Goal: Information Seeking & Learning: Learn about a topic

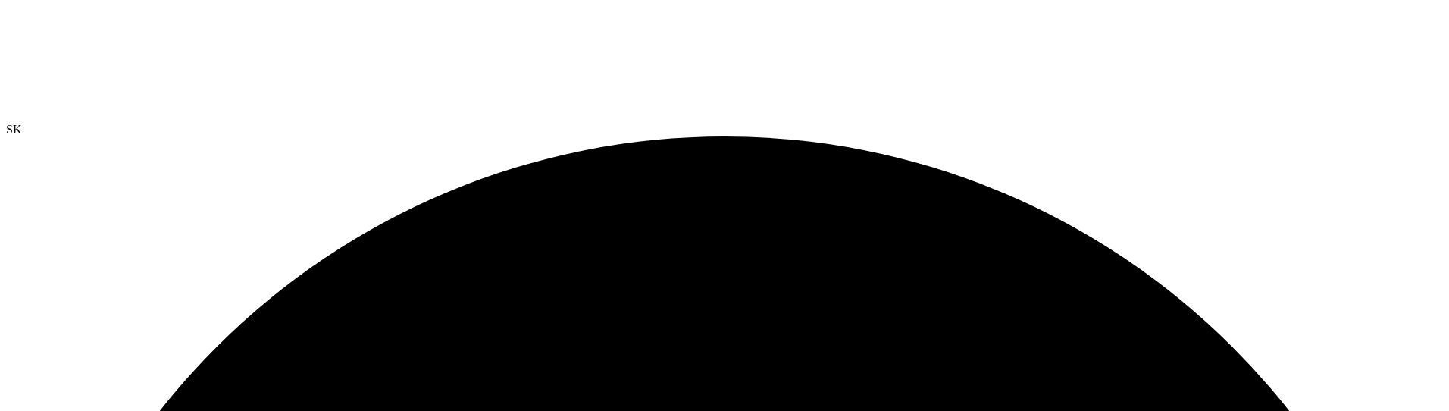
radio input "true"
radio input "false"
radio input "true"
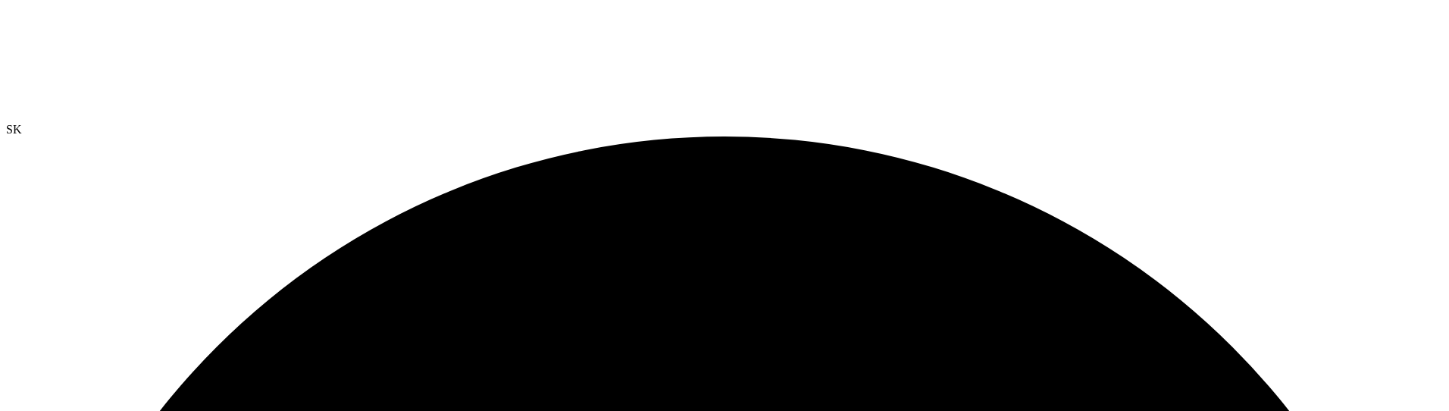
radio input "false"
radio input "true"
radio input "false"
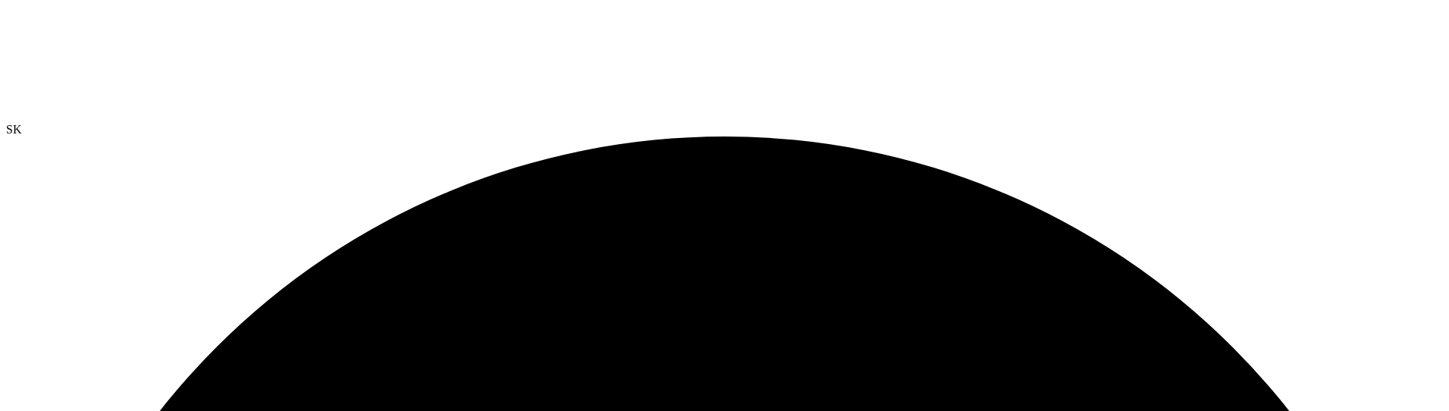
radio input "true"
radio input "false"
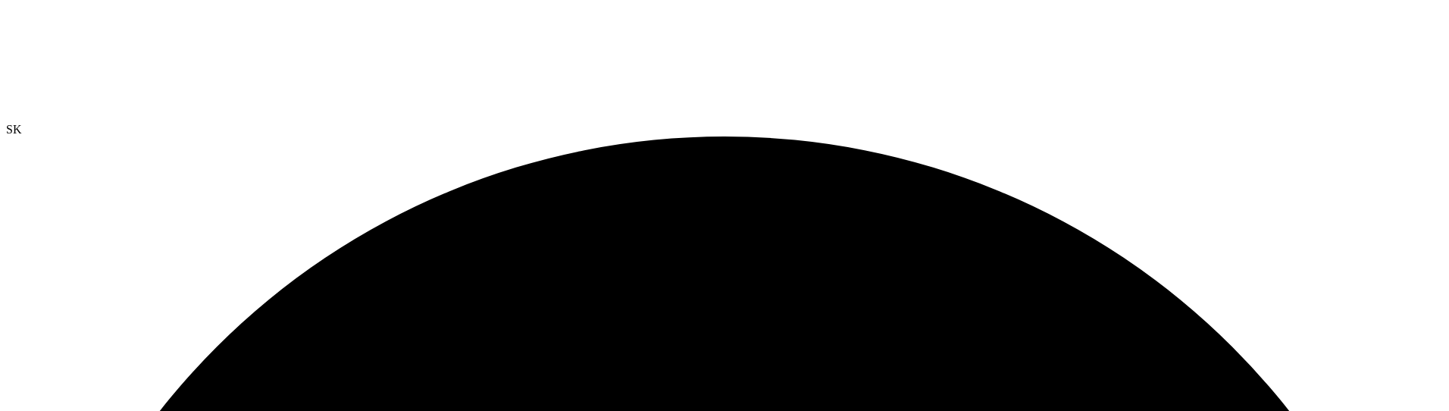
radio input "true"
radio input "false"
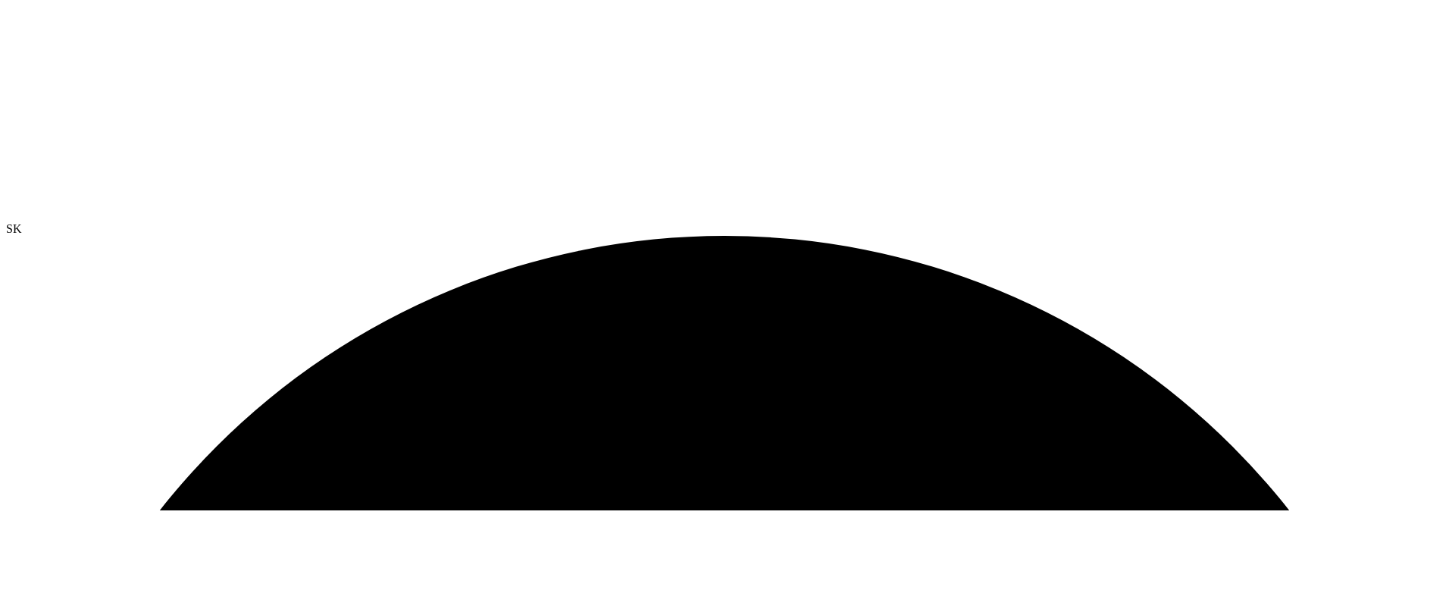
scroll to position [0, 0]
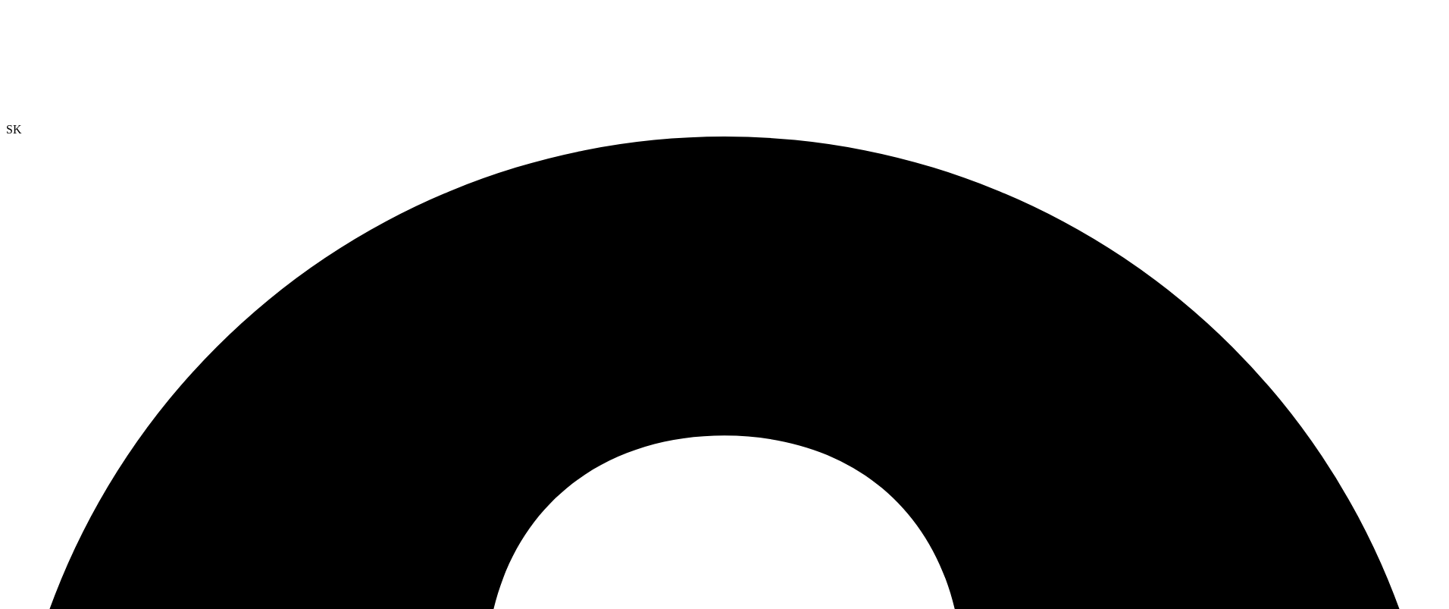
radio input "true"
radio input "false"
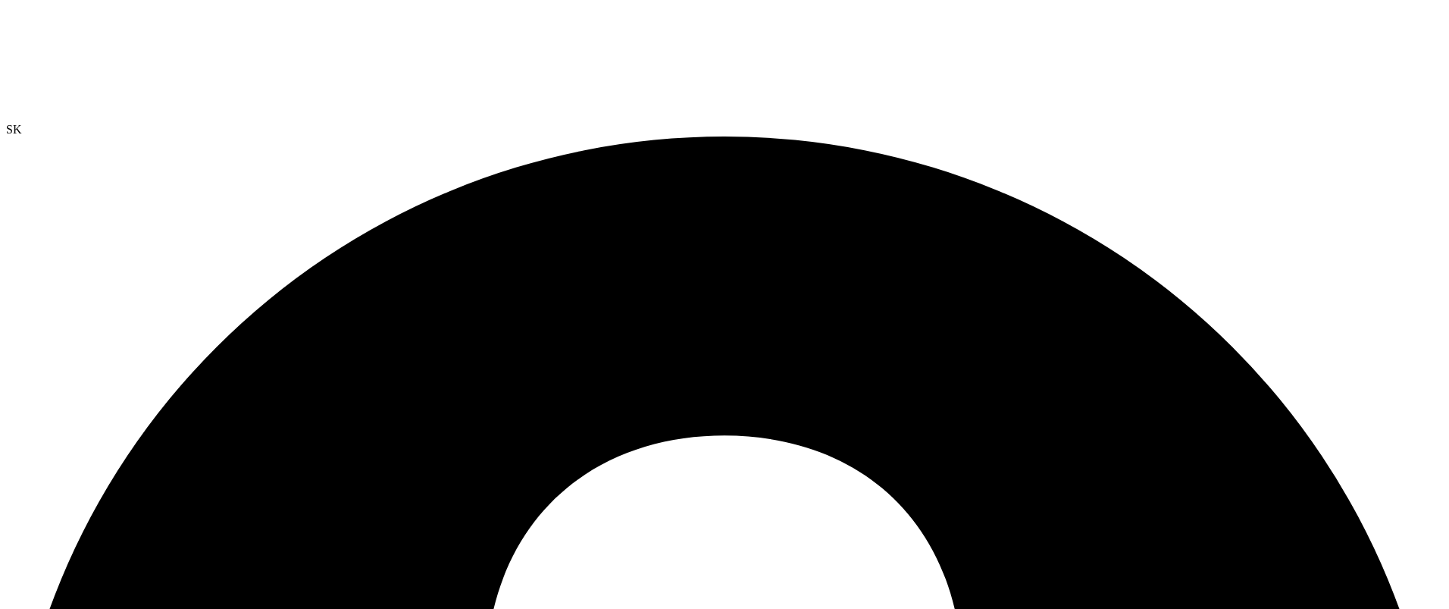
radio input "true"
radio input "false"
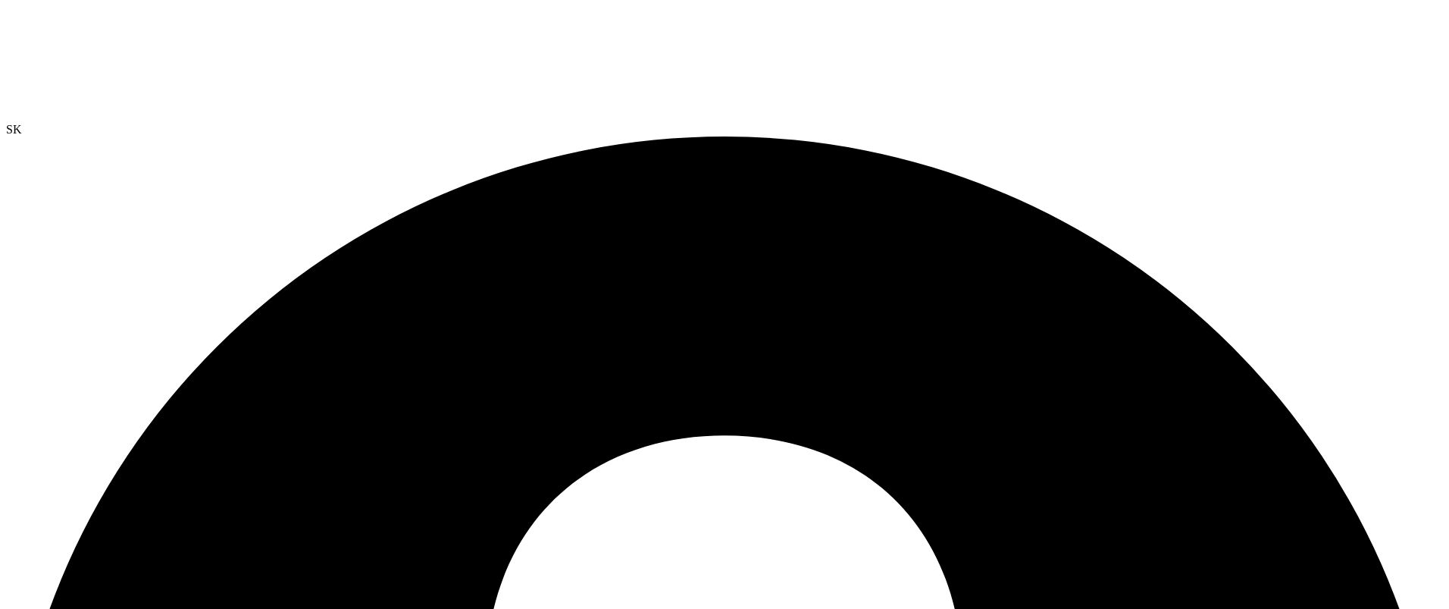
radio input "true"
radio input "false"
drag, startPoint x: 590, startPoint y: 329, endPoint x: 640, endPoint y: 333, distance: 50.2
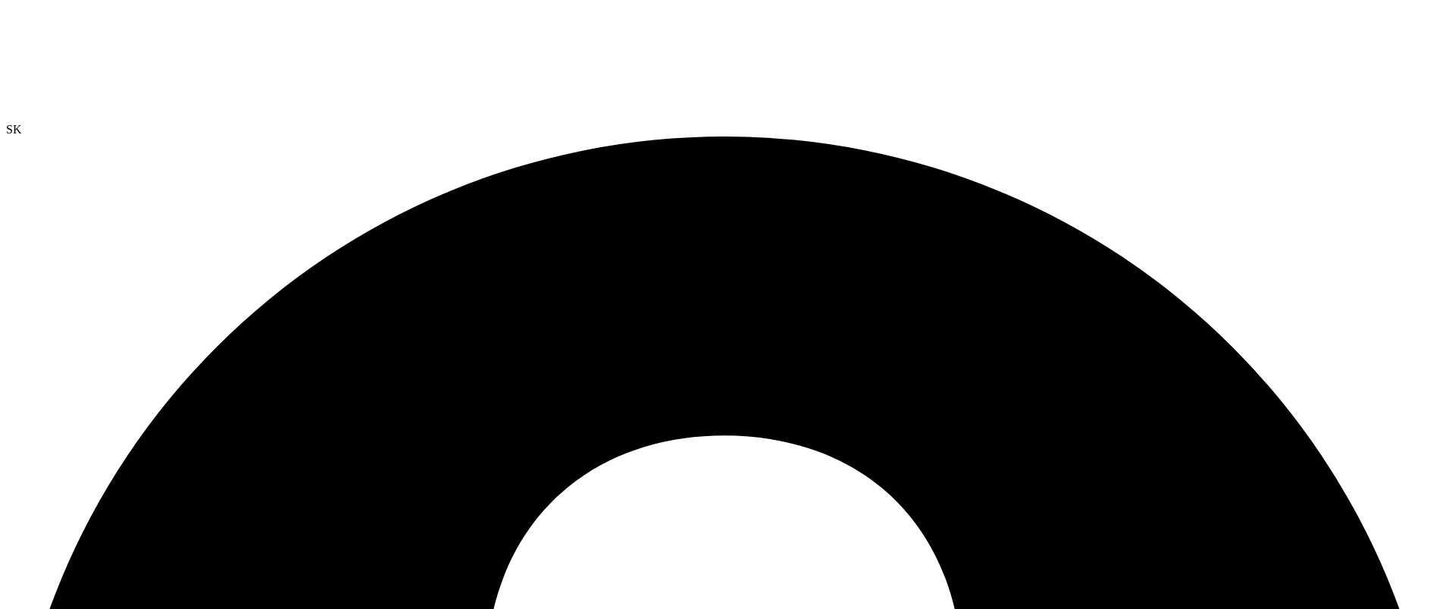
radio input "true"
radio input "false"
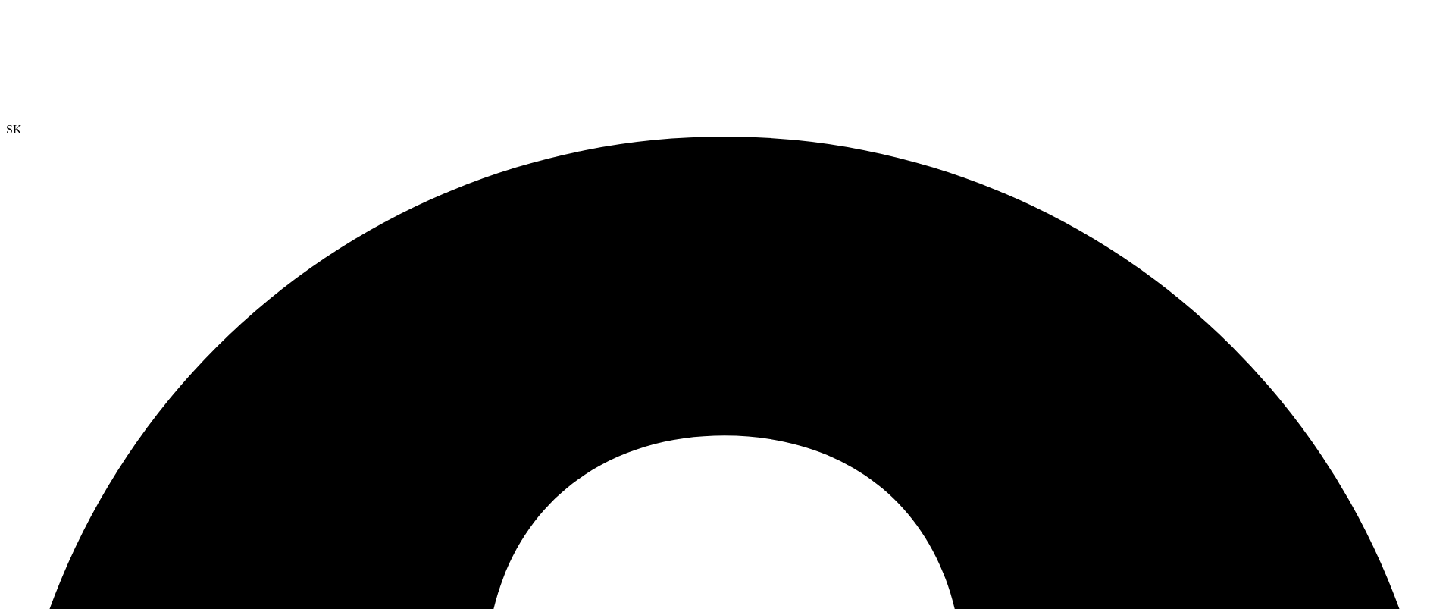
radio input "true"
radio input "false"
radio input "true"
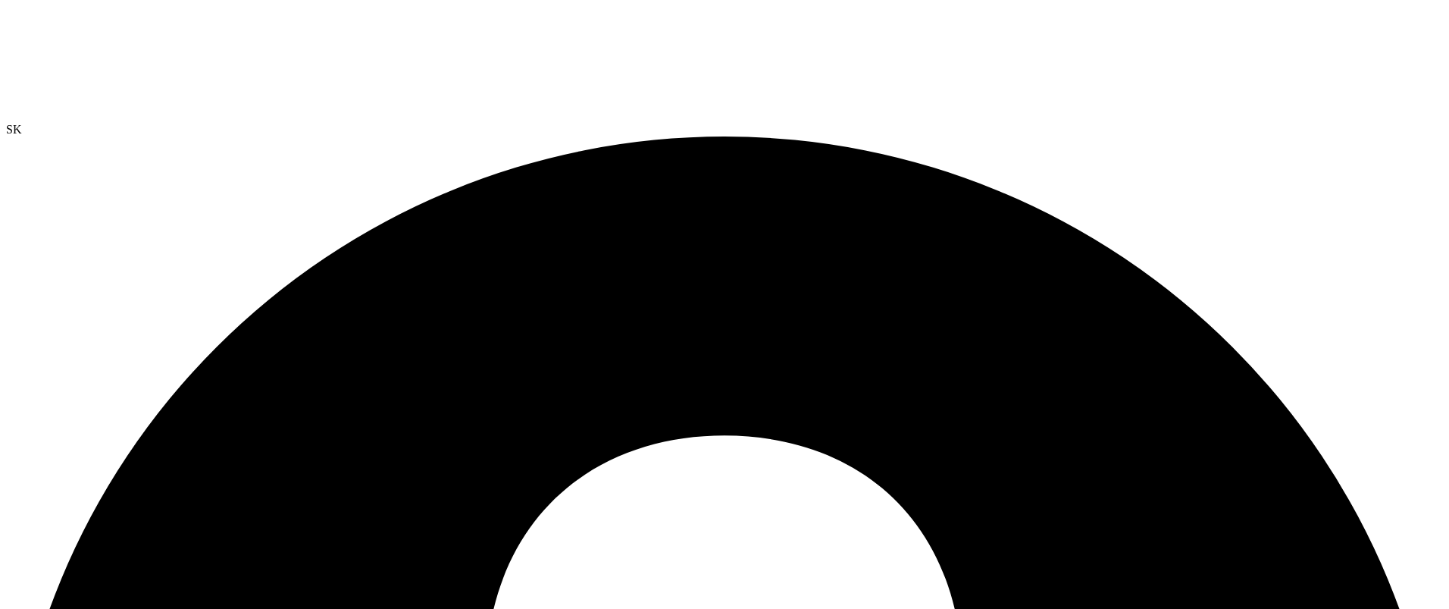
radio input "true"
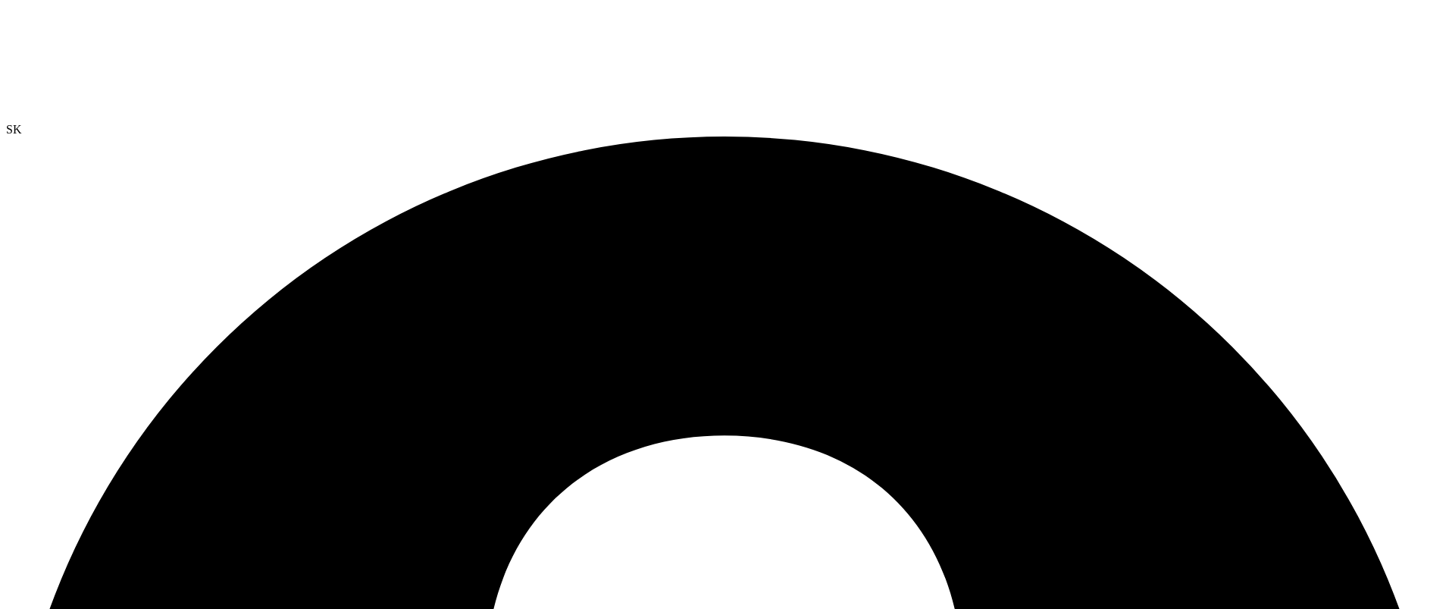
radio input "true"
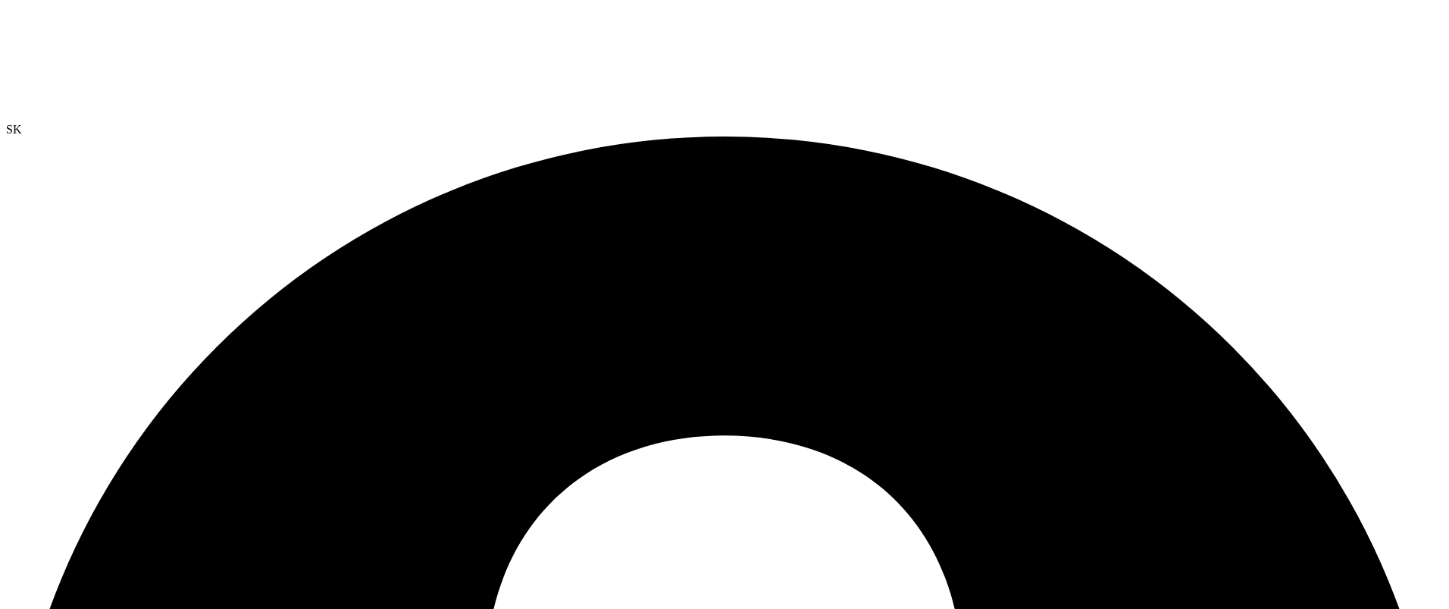
radio input "false"
radio input "true"
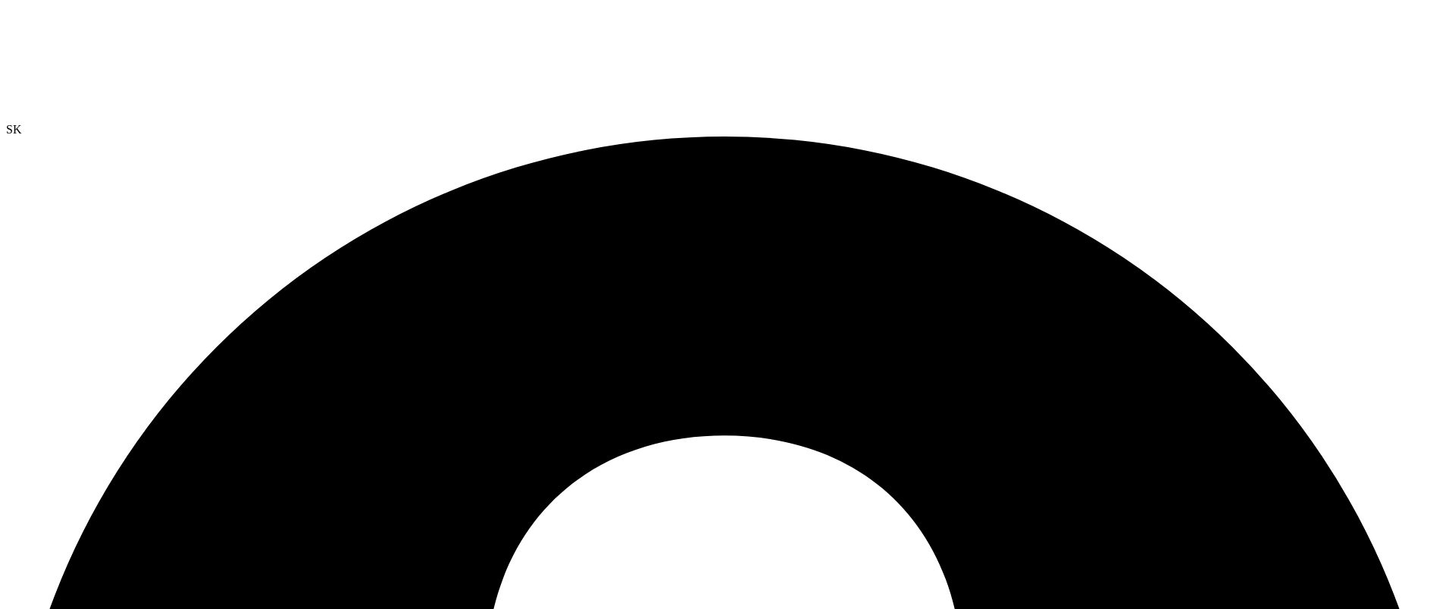
radio input "false"
radio input "true"
radio input "false"
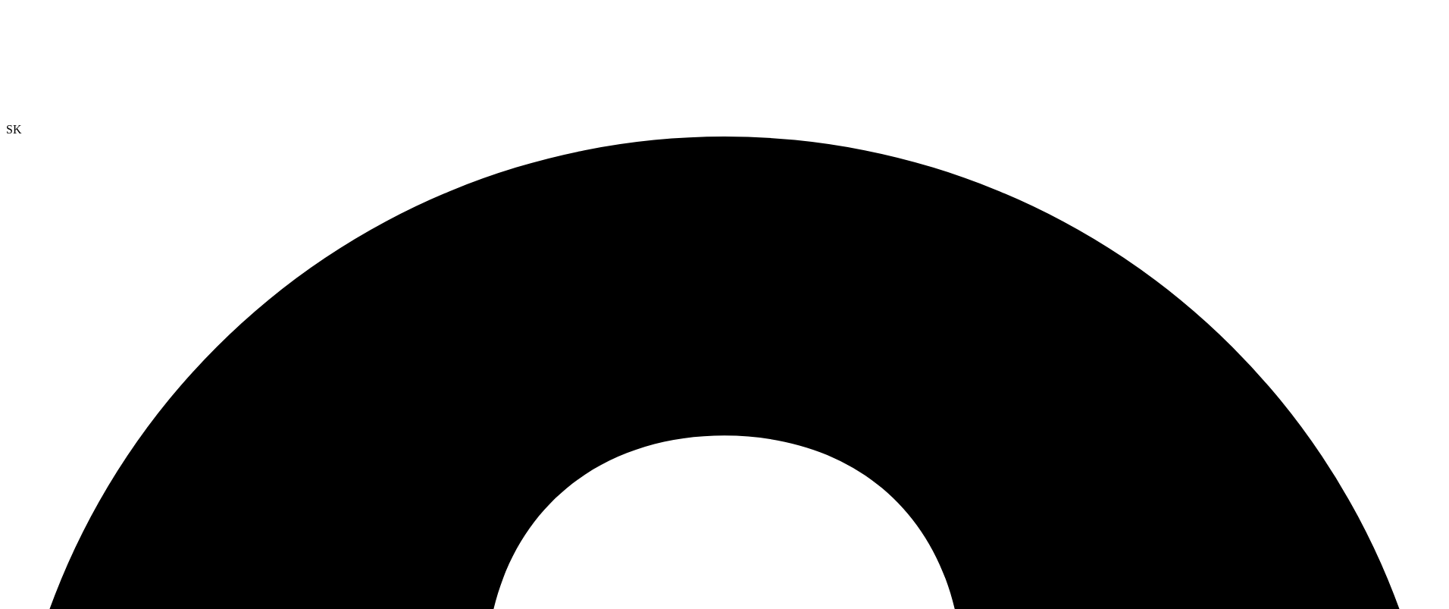
radio input "true"
radio input "false"
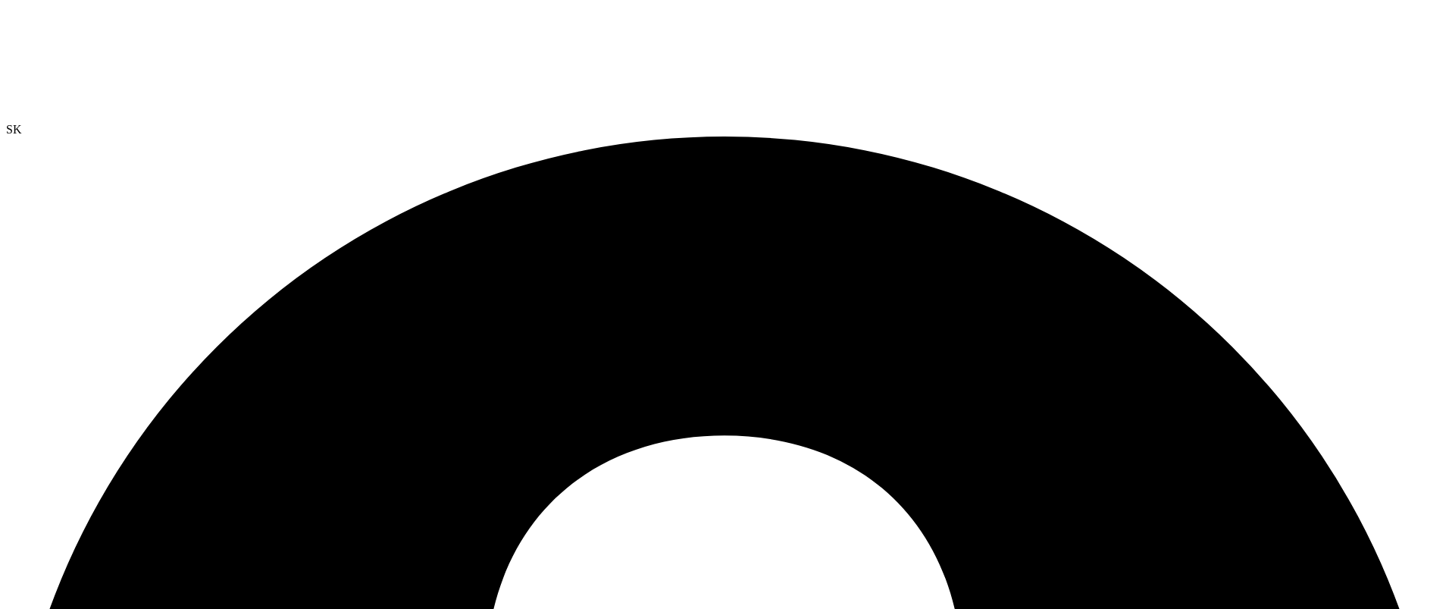
radio input "true"
radio input "false"
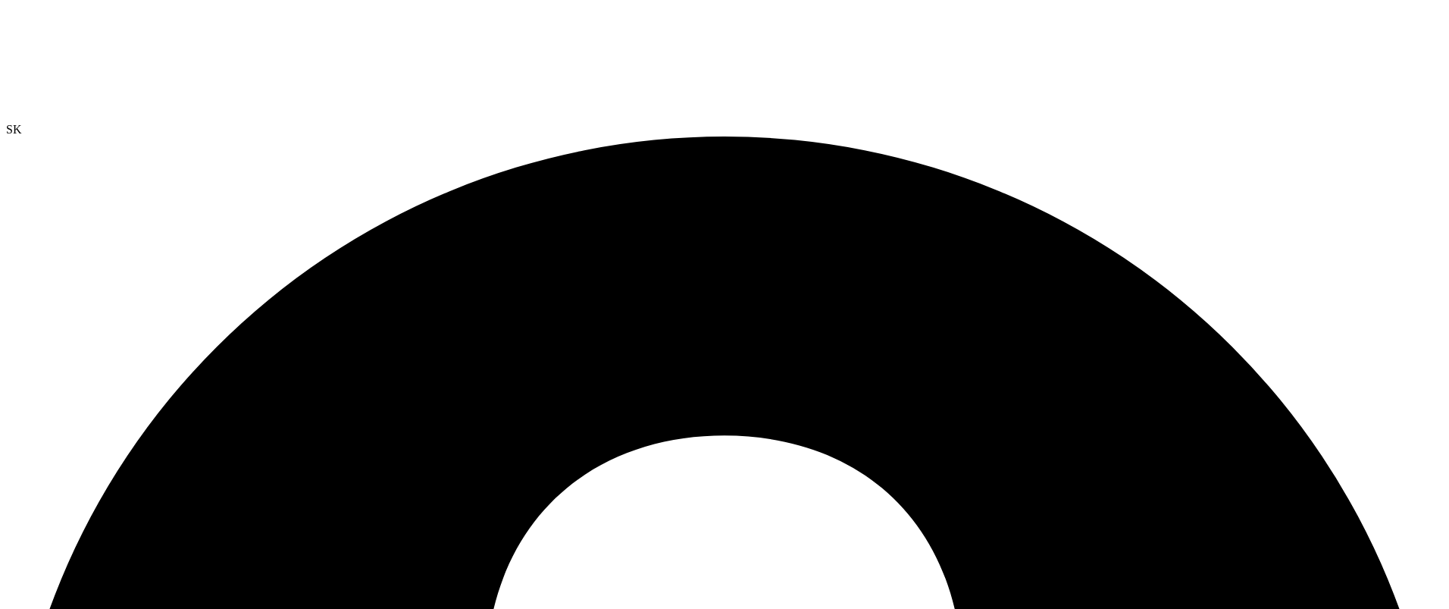
radio input "true"
radio input "false"
radio input "true"
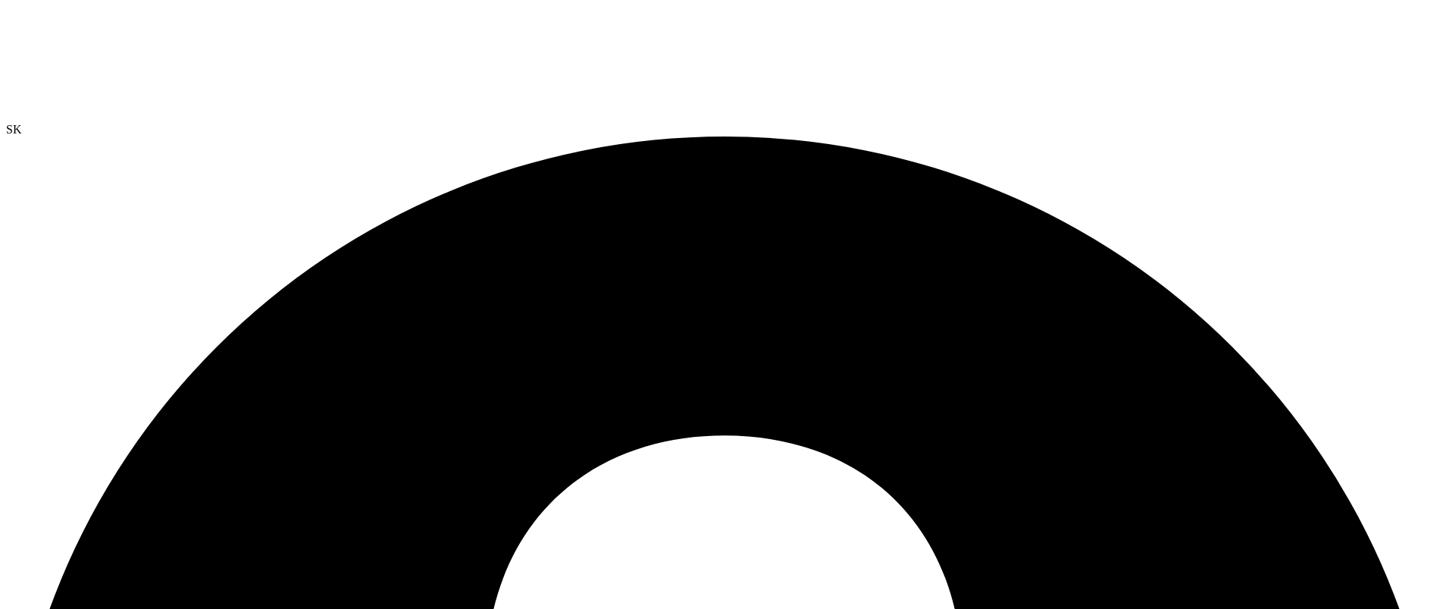
radio input "false"
radio input "true"
radio input "false"
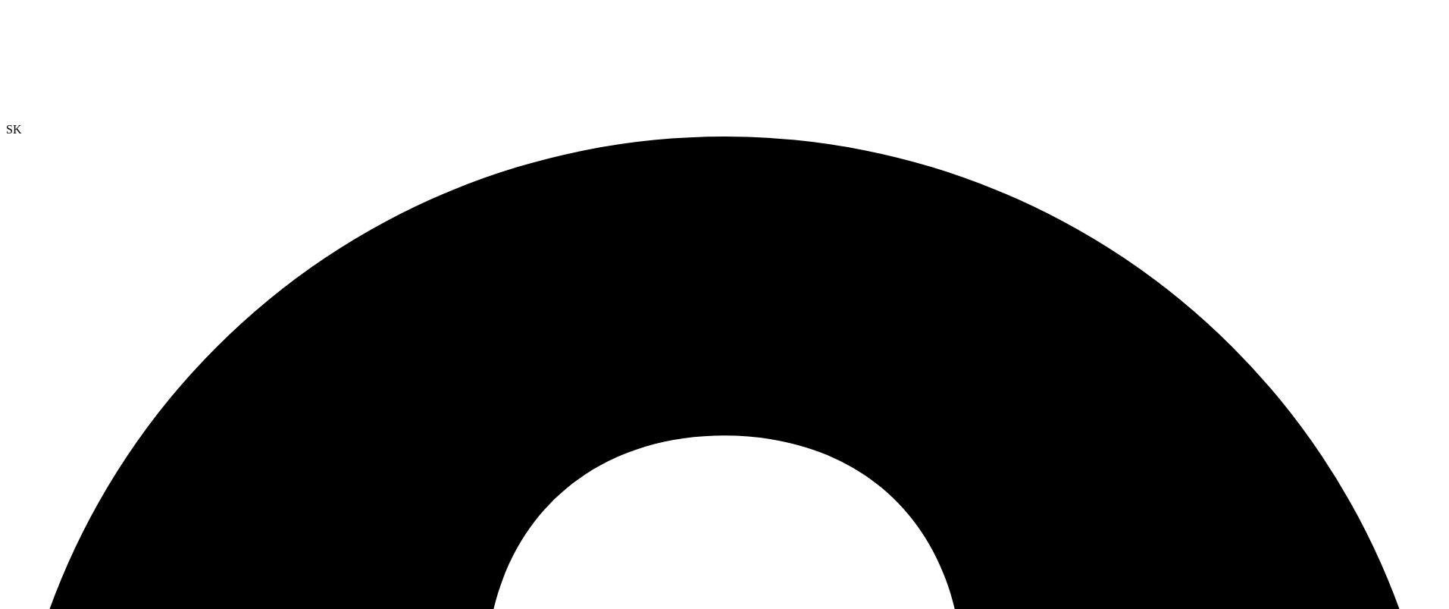
drag, startPoint x: 315, startPoint y: 137, endPoint x: 145, endPoint y: 111, distance: 172.5
